Goal: Check status: Check status

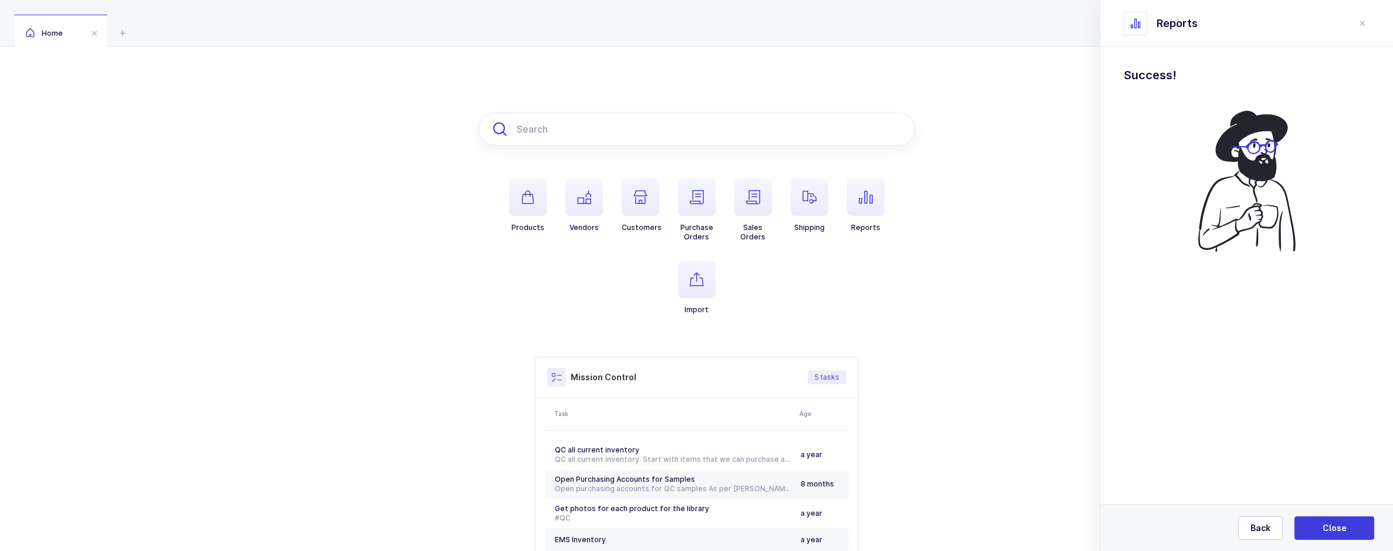
click at [595, 134] on input "text" at bounding box center [696, 129] width 436 height 33
click at [820, 213] on span "button" at bounding box center [809, 197] width 38 height 38
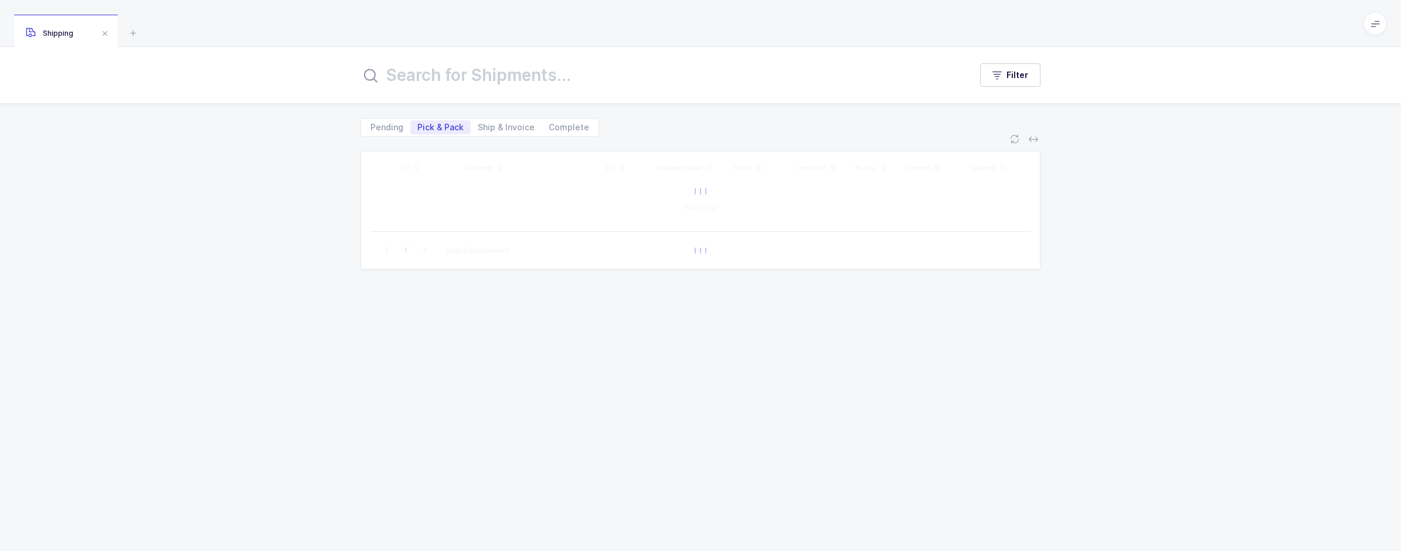
click at [495, 59] on div "Filter" at bounding box center [700, 75] width 1401 height 56
click at [496, 72] on input "text" at bounding box center [659, 75] width 596 height 28
paste input "4518860077"
type input "4518860077"
click at [566, 126] on span "Complete" at bounding box center [569, 127] width 40 height 8
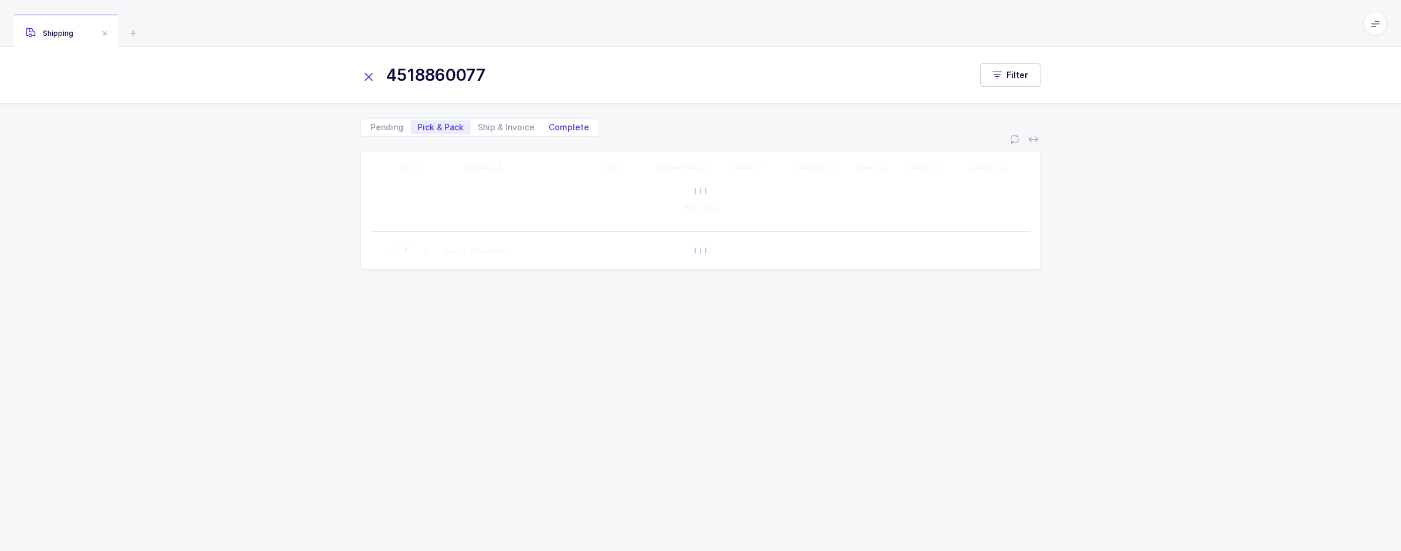
click at [549, 126] on input "Complete" at bounding box center [546, 124] width 8 height 8
radio input "true"
radio input "false"
click at [505, 83] on input "4518860077" at bounding box center [659, 75] width 596 height 28
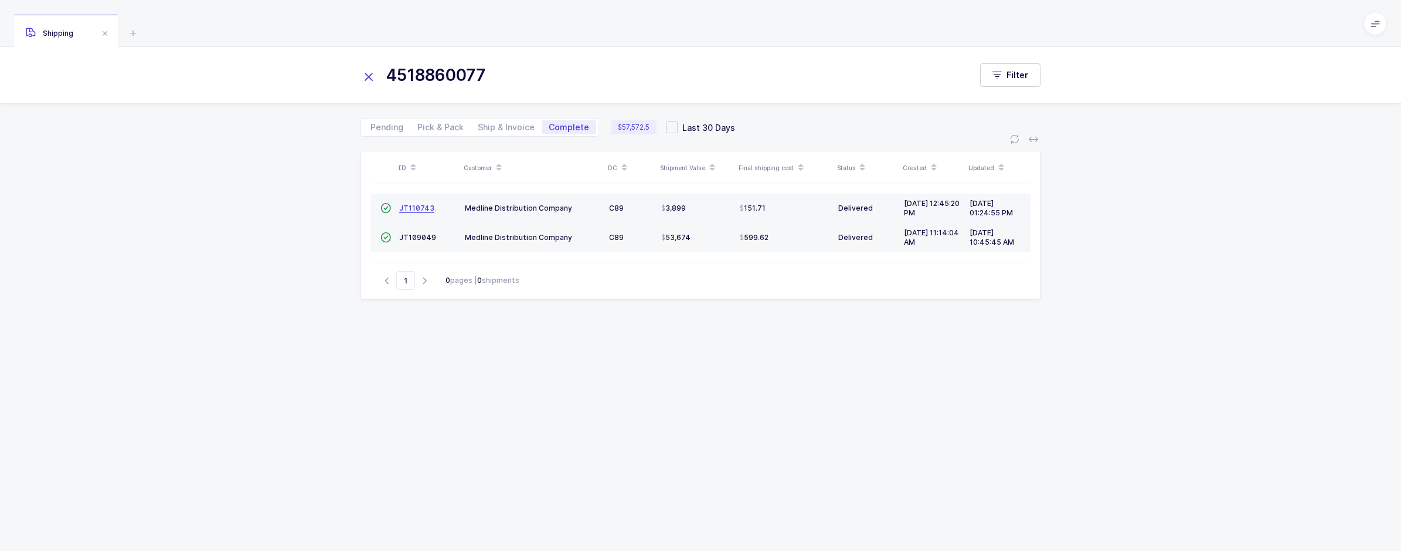
type input "4518860077"
click at [416, 207] on span "JT110743" at bounding box center [416, 207] width 35 height 9
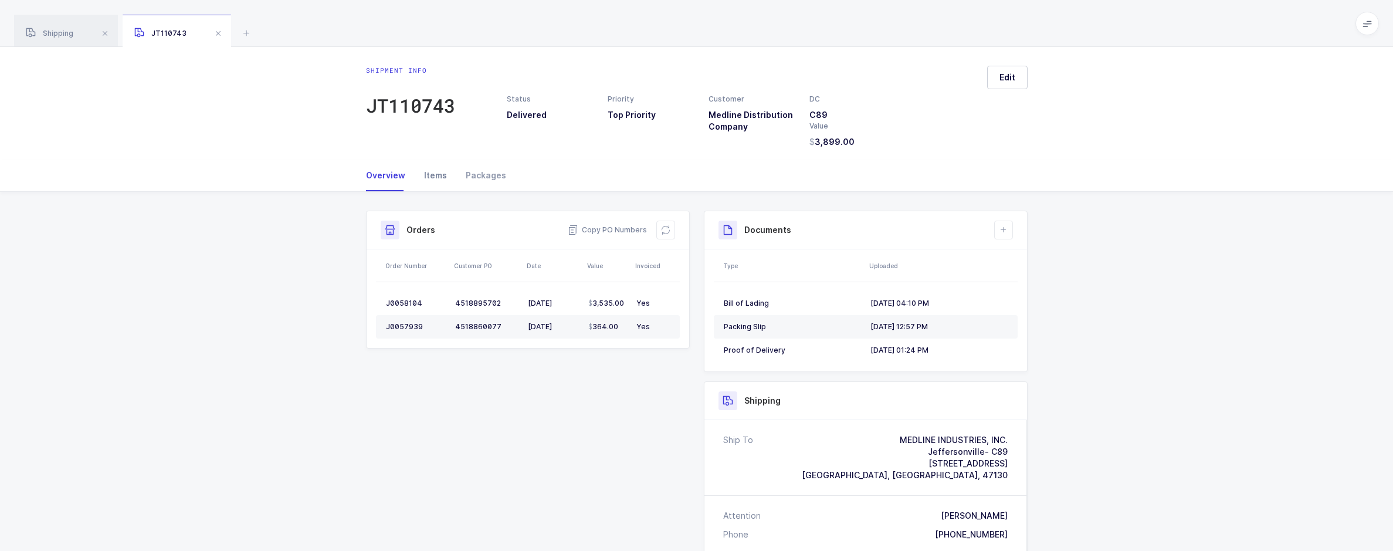
click at [435, 178] on div "Items" at bounding box center [436, 175] width 42 height 32
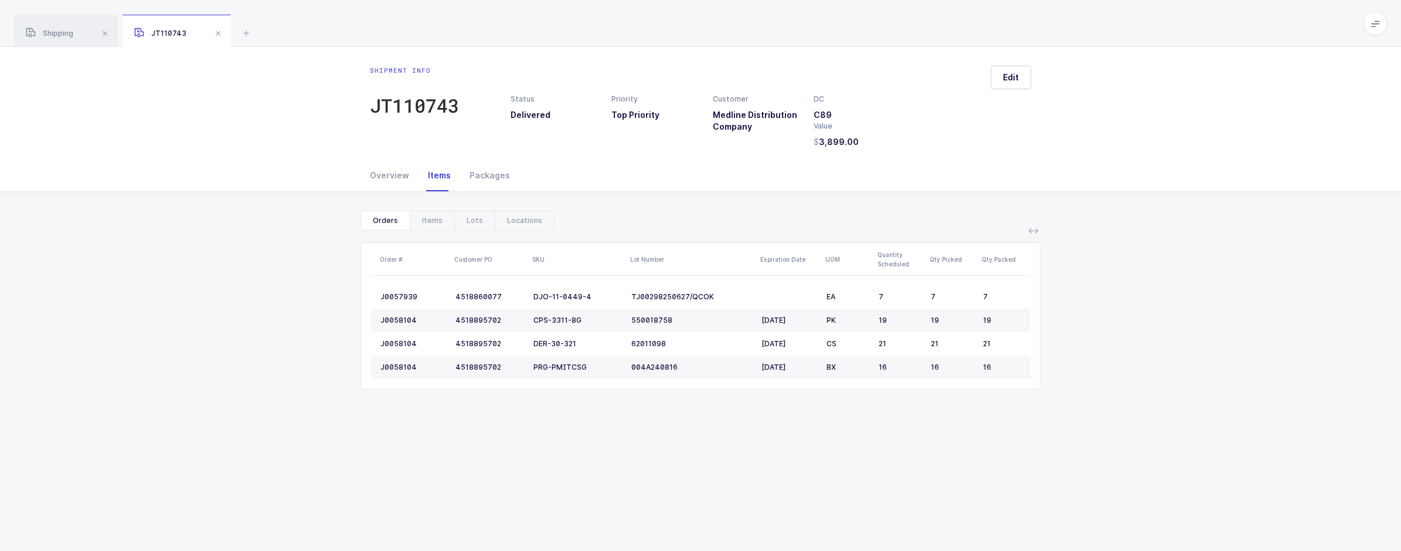
click at [658, 181] on div "Overview Items Packages" at bounding box center [700, 175] width 661 height 32
click at [374, 172] on div "Overview" at bounding box center [394, 175] width 49 height 32
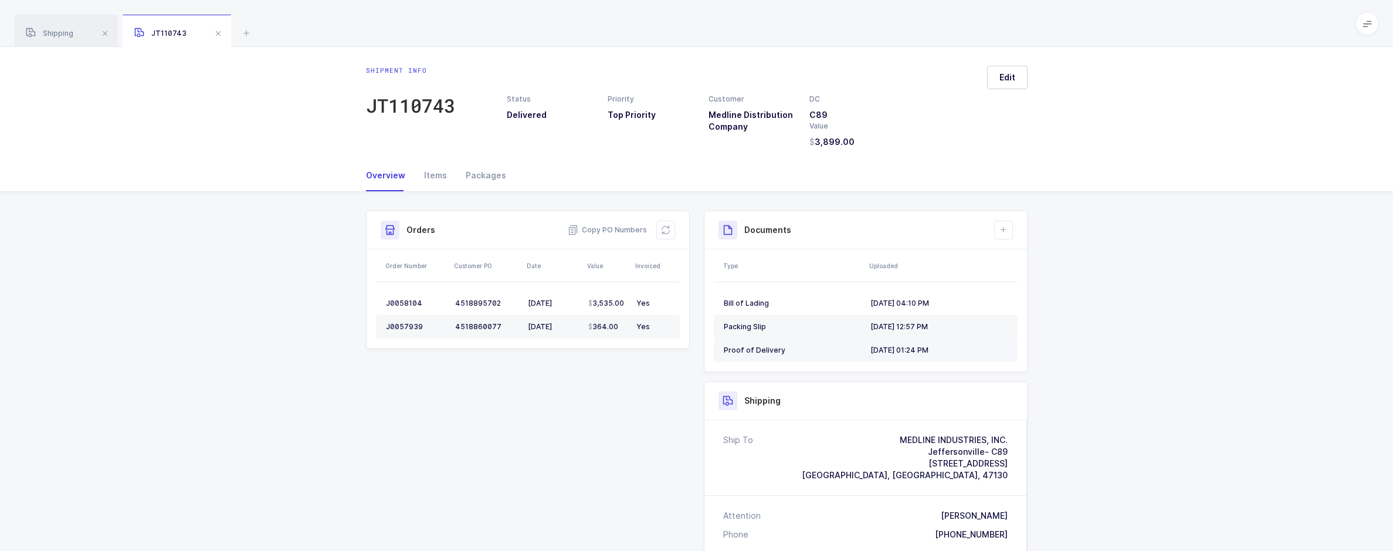
click at [767, 351] on div "Proof of Delivery" at bounding box center [792, 349] width 137 height 9
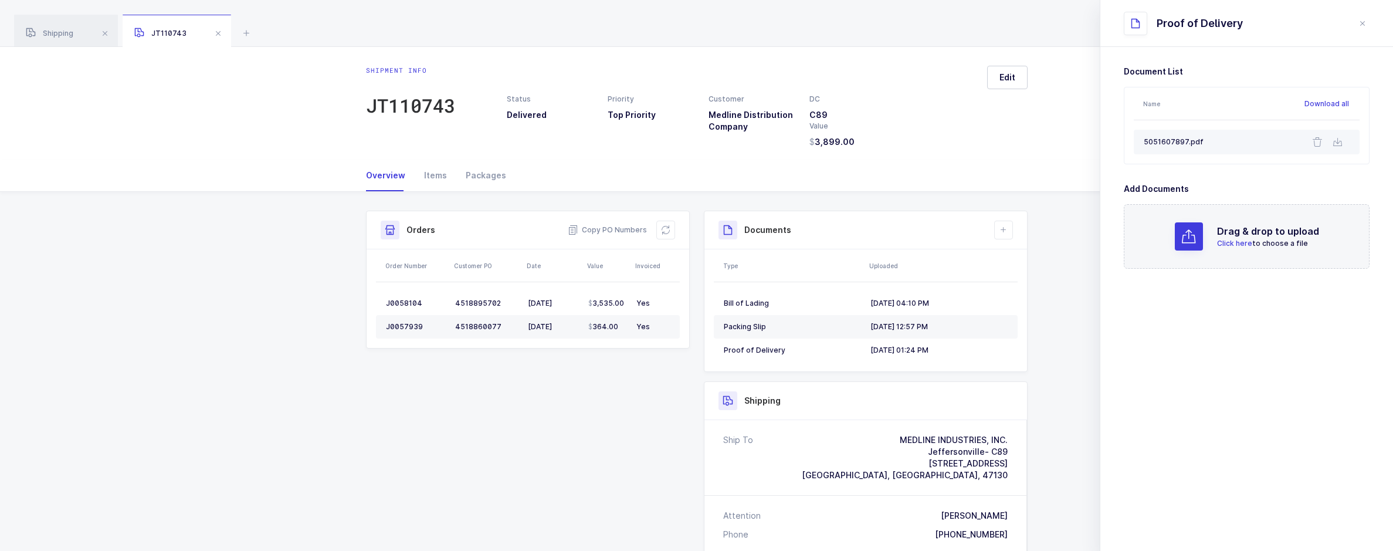
click at [1186, 140] on div "5051607897.pdf" at bounding box center [1219, 142] width 152 height 11
click at [1333, 148] on button at bounding box center [1337, 142] width 14 height 14
click at [443, 179] on div "Items" at bounding box center [436, 175] width 42 height 32
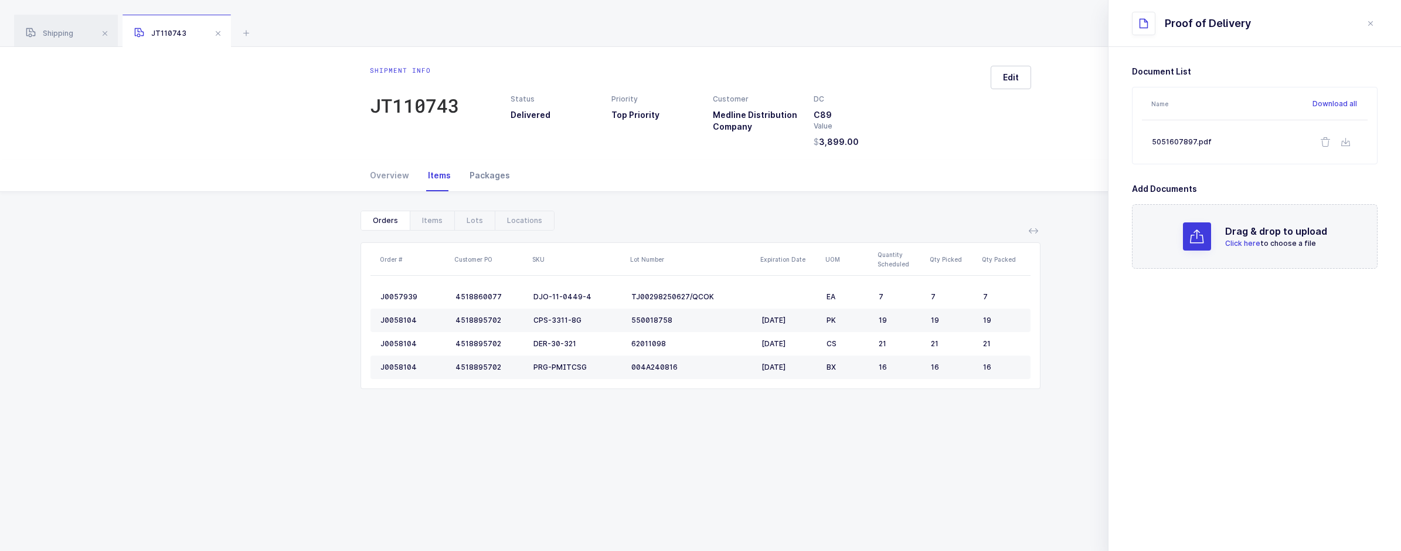
click at [477, 177] on div "Packages" at bounding box center [485, 175] width 50 height 32
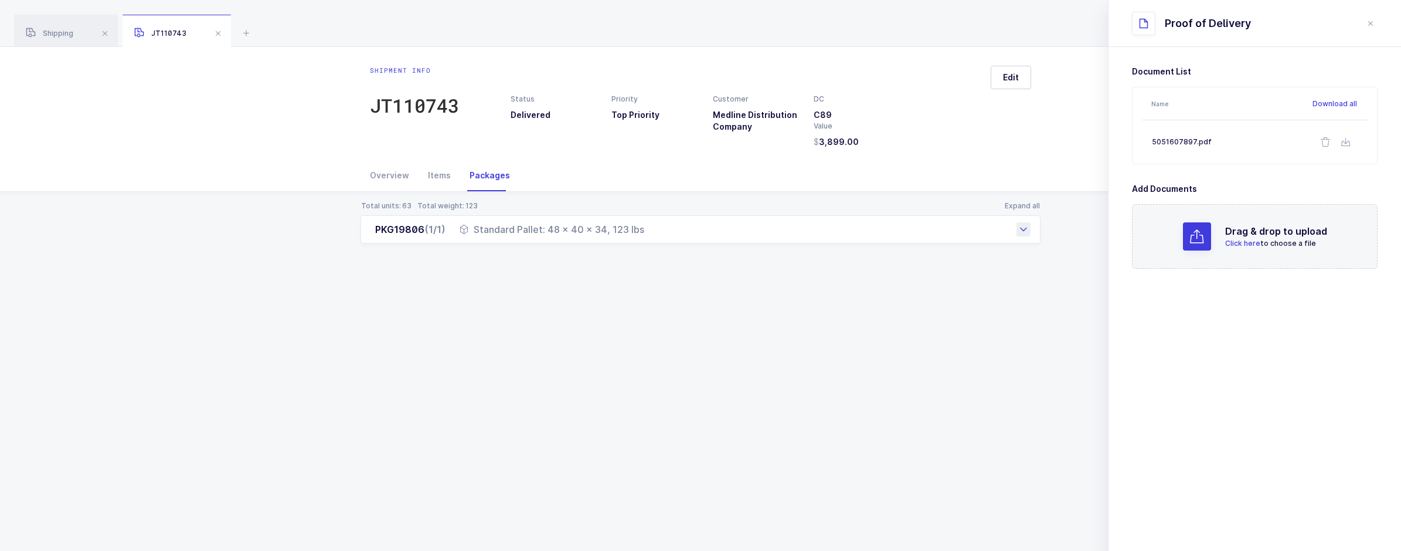
click at [569, 237] on div "PKG19806 (1/1) Standard Pallet: 48 x 40 x 34, 123 lbs" at bounding box center [701, 229] width 680 height 28
